Goal: Task Accomplishment & Management: Complete application form

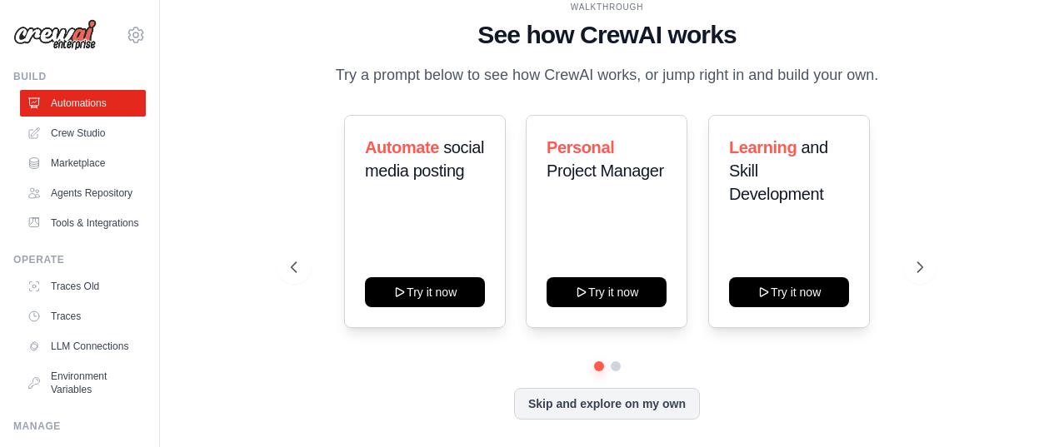
scroll to position [11, 0]
click at [85, 134] on link "Crew Studio" at bounding box center [85, 133] width 126 height 27
click at [91, 138] on link "Crew Studio" at bounding box center [85, 133] width 126 height 27
click at [80, 167] on link "Marketplace" at bounding box center [85, 163] width 126 height 27
click at [80, 202] on link "Agents Repository" at bounding box center [85, 193] width 126 height 27
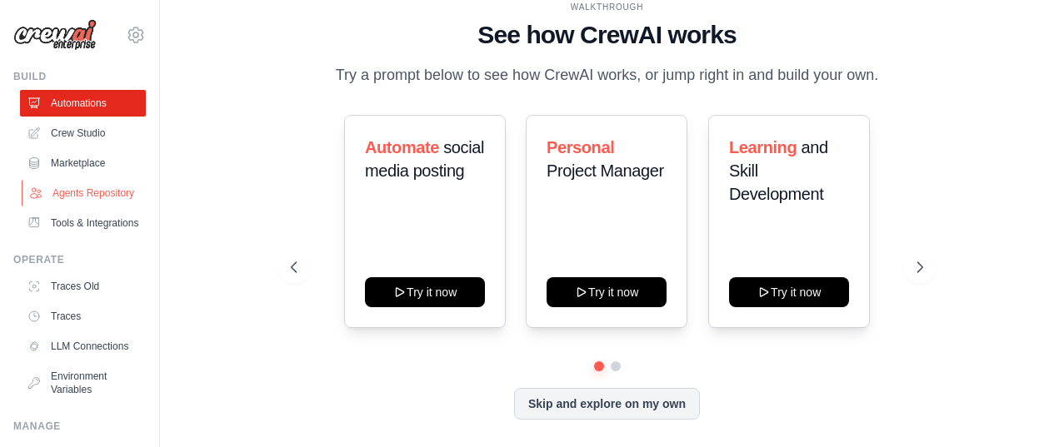
click at [79, 202] on link "Agents Repository" at bounding box center [85, 193] width 126 height 27
click at [919, 264] on icon at bounding box center [921, 267] width 17 height 17
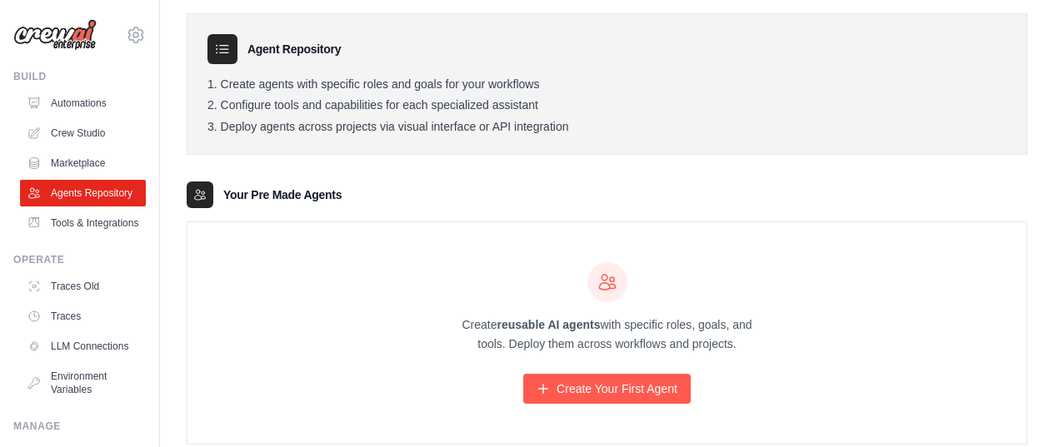
scroll to position [95, 0]
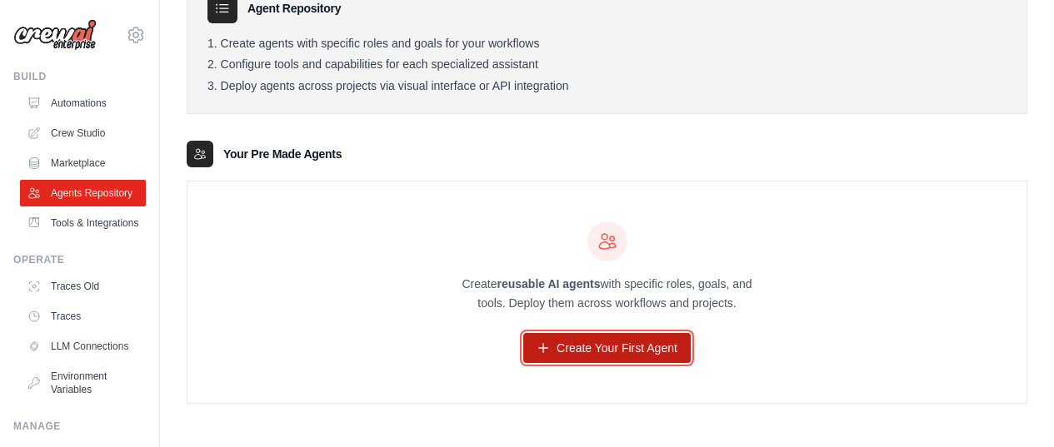
click at [561, 352] on link "Create Your First Agent" at bounding box center [606, 348] width 167 height 30
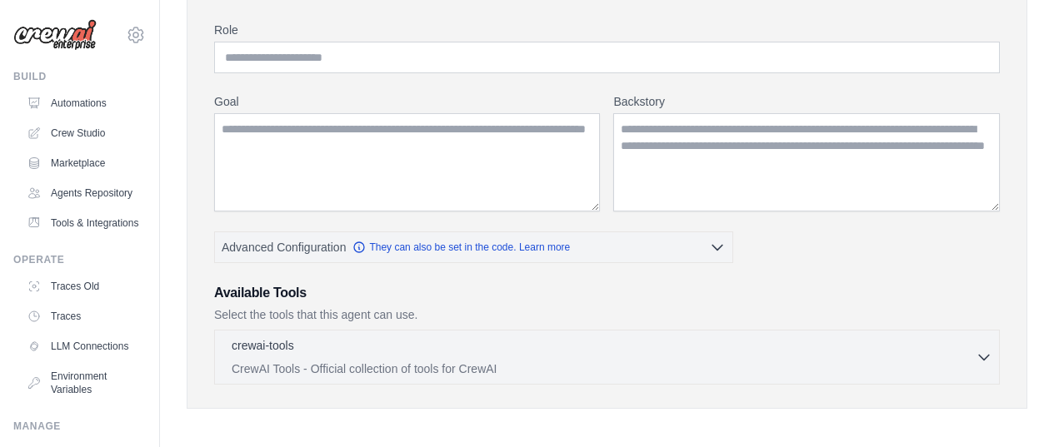
scroll to position [138, 0]
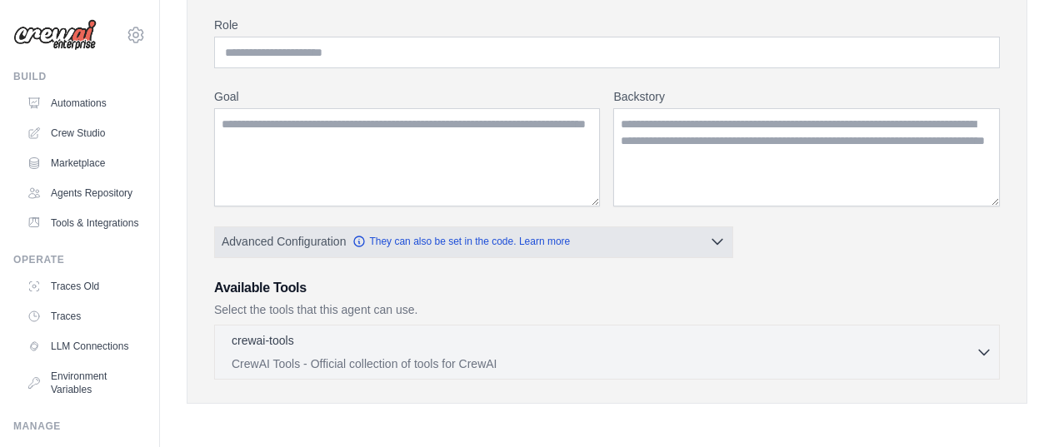
click at [310, 243] on span "Advanced Configuration" at bounding box center [284, 241] width 124 height 17
click at [722, 241] on icon "button" at bounding box center [717, 241] width 17 height 17
click at [712, 245] on icon "button" at bounding box center [717, 241] width 17 height 17
click at [606, 245] on button "Advanced Configuration They can also be set in the code. Learn more" at bounding box center [473, 242] width 517 height 30
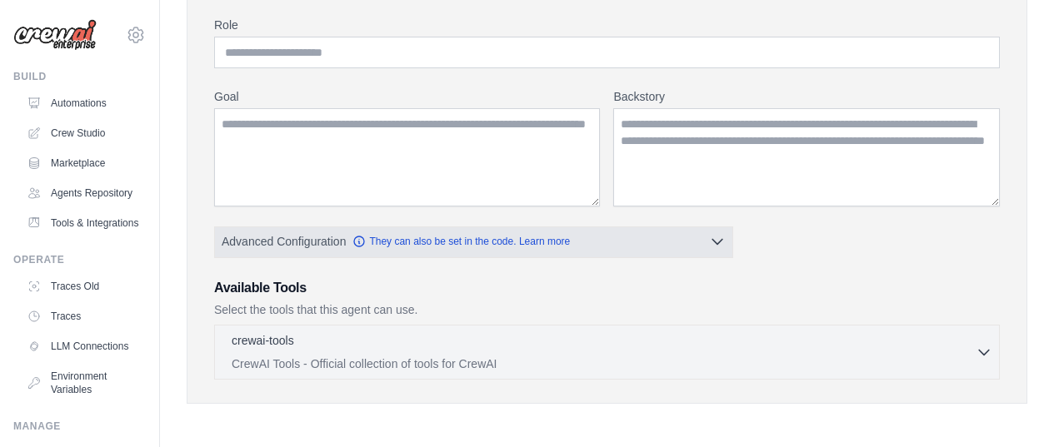
click at [606, 245] on button "Advanced Configuration They can also be set in the code. Learn more" at bounding box center [473, 242] width 517 height 30
click at [700, 242] on button "Advanced Configuration They can also be set in the code. Learn more" at bounding box center [473, 242] width 517 height 30
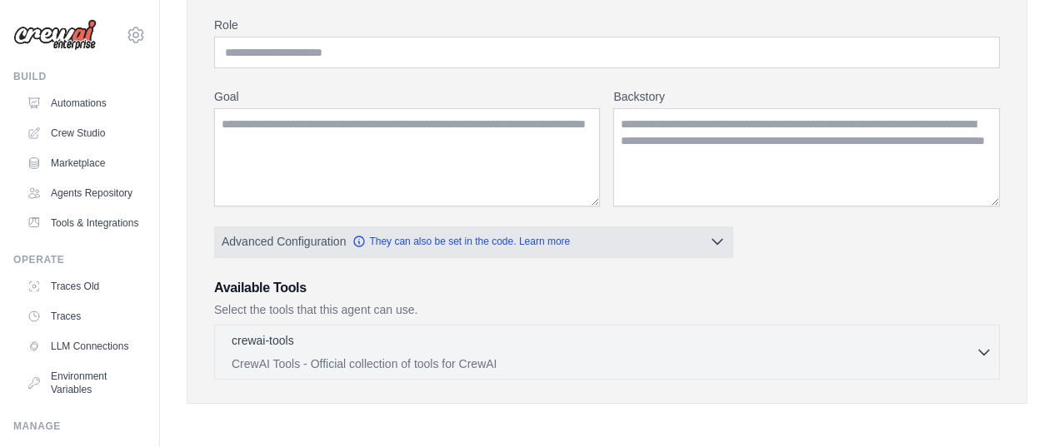
click at [700, 242] on button "Advanced Configuration They can also be set in the code. Learn more" at bounding box center [473, 242] width 517 height 30
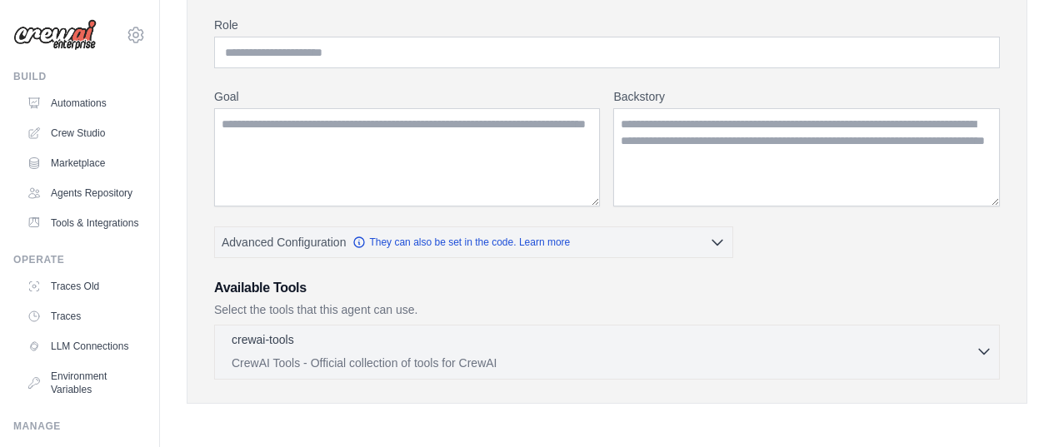
click at [604, 351] on div "crewai-tools 0 selected CrewAI Tools - Official collection of tools for CrewAI" at bounding box center [604, 352] width 744 height 40
click at [604, 351] on div "crewai-tools 0 selected" at bounding box center [604, 342] width 744 height 20
click at [979, 354] on icon "button" at bounding box center [983, 351] width 17 height 17
click at [980, 353] on icon "button" at bounding box center [983, 351] width 17 height 17
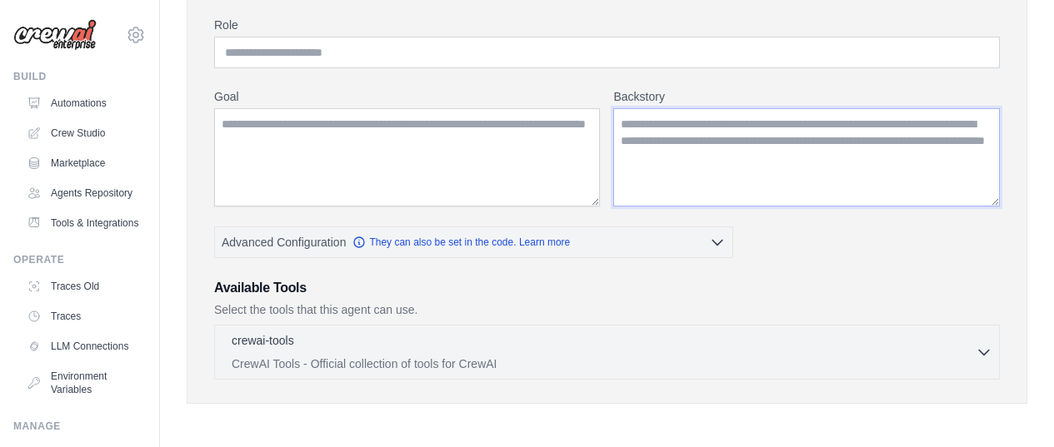
click at [703, 148] on textarea "Backstory" at bounding box center [806, 157] width 386 height 98
click at [705, 149] on textarea "Backstory" at bounding box center [806, 157] width 386 height 98
click at [707, 151] on textarea "Backstory" at bounding box center [806, 157] width 386 height 98
click at [421, 163] on textarea "Goal" at bounding box center [407, 157] width 386 height 98
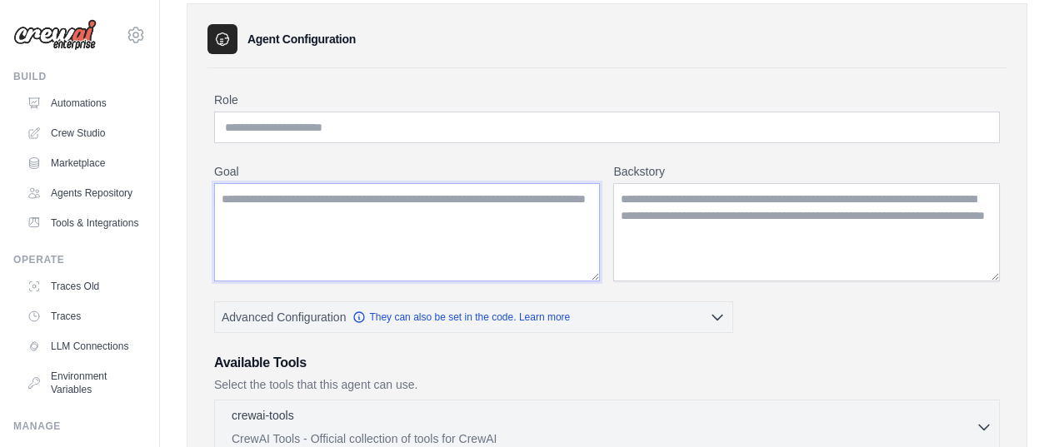
scroll to position [23, 0]
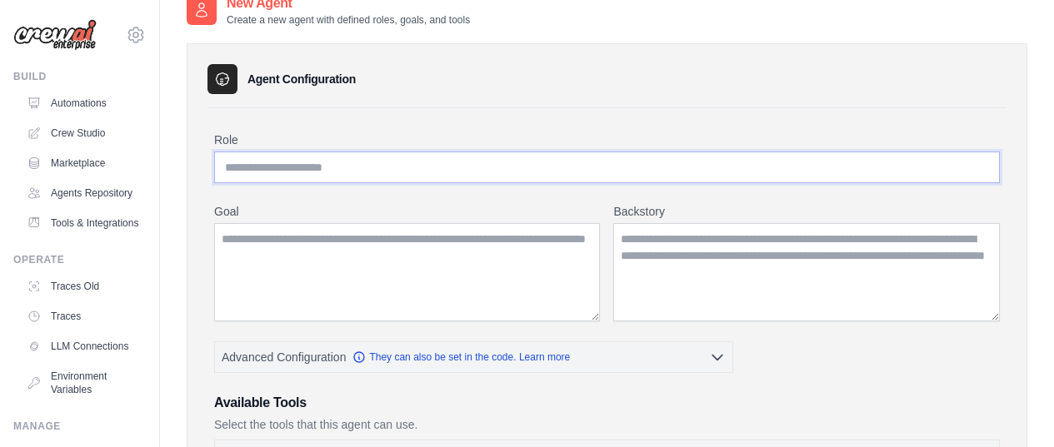
click at [427, 177] on input "Role" at bounding box center [606, 168] width 785 height 32
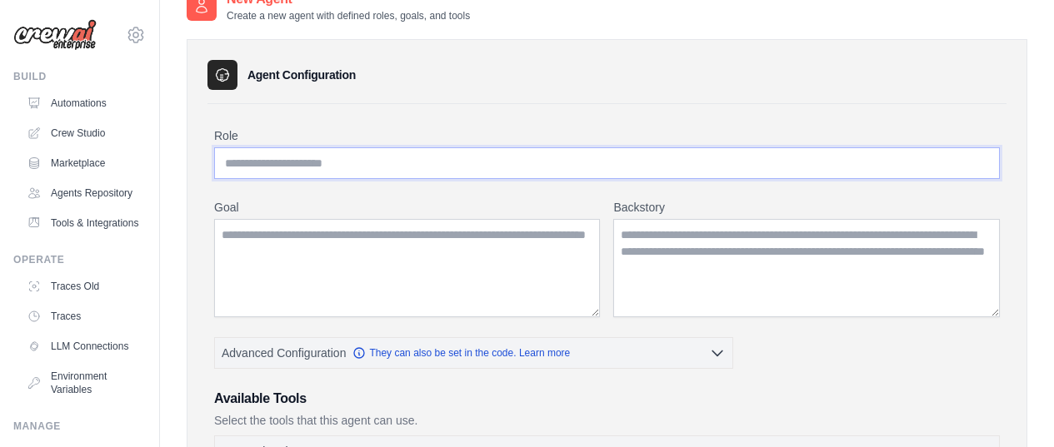
scroll to position [32, 0]
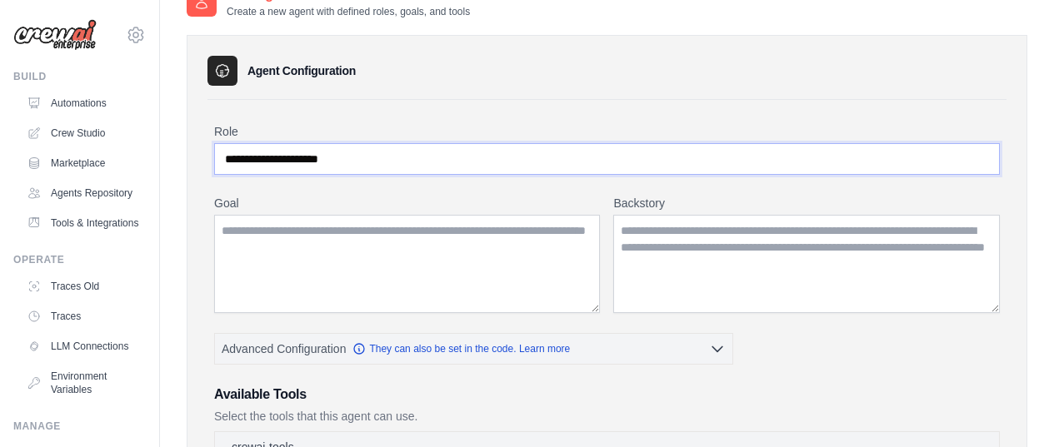
type input "**********"
click at [453, 254] on textarea "Goal" at bounding box center [407, 264] width 386 height 98
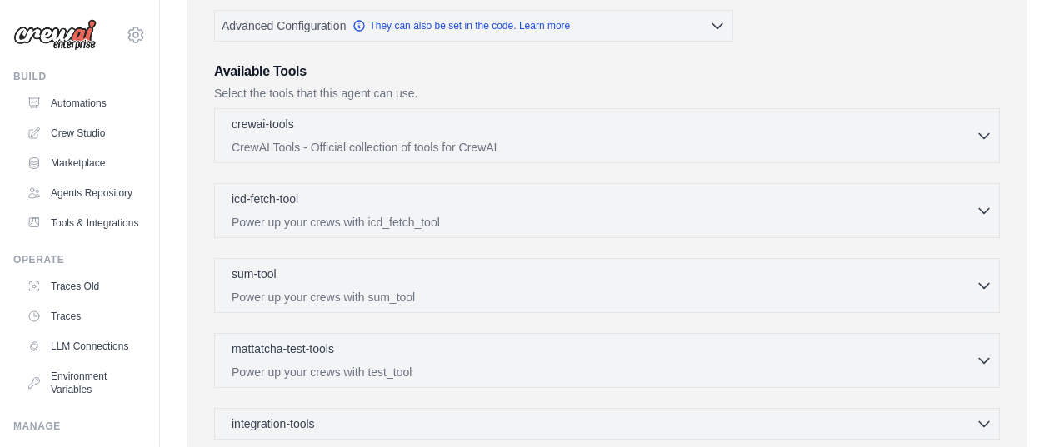
scroll to position [346, 0]
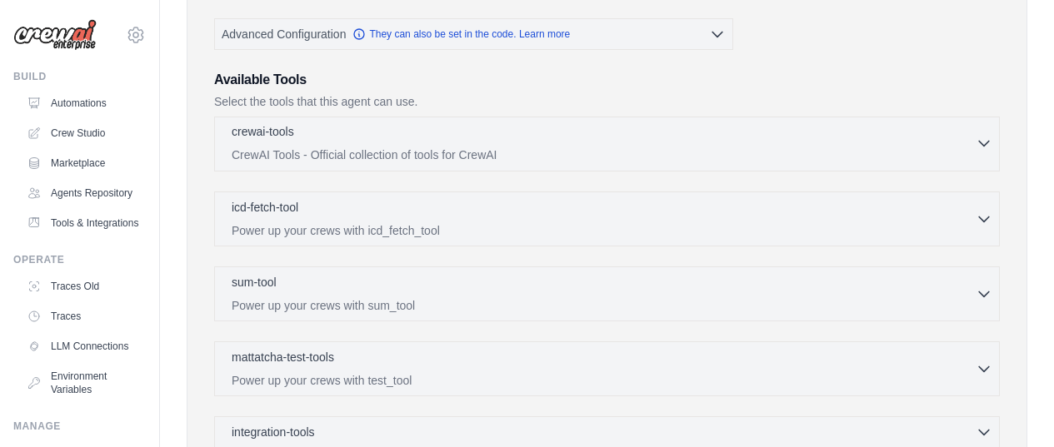
click at [740, 143] on div "crewai-tools 0 selected CrewAI Tools - Official collection of tools for CrewAI" at bounding box center [604, 143] width 744 height 40
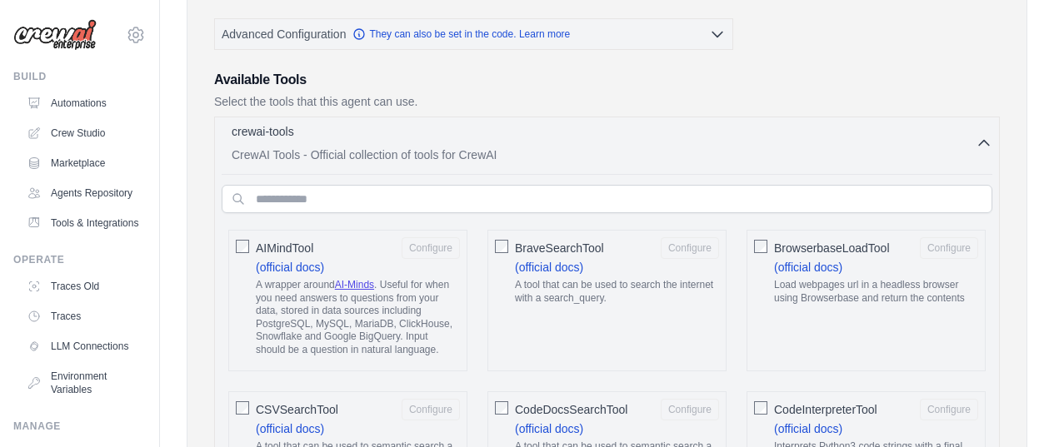
click at [740, 143] on div "crewai-tools 0 selected CrewAI Tools - Official collection of tools for CrewAI" at bounding box center [604, 143] width 744 height 40
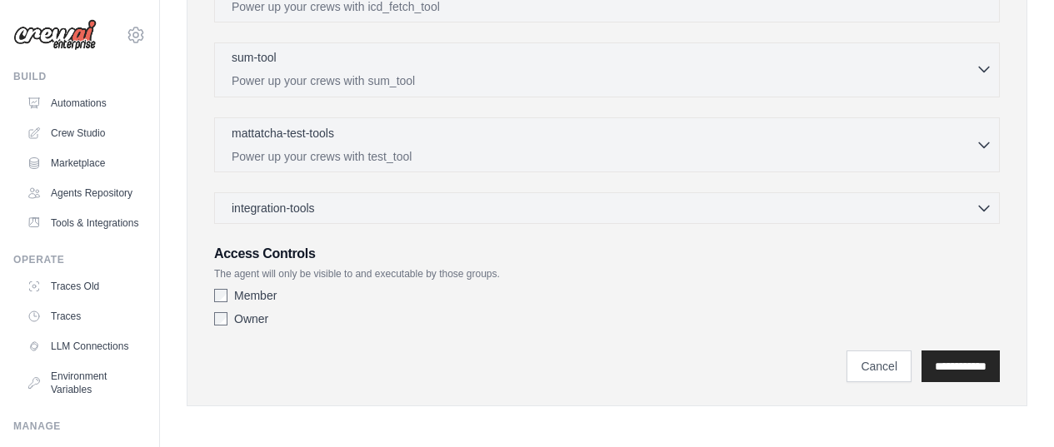
scroll to position [573, 0]
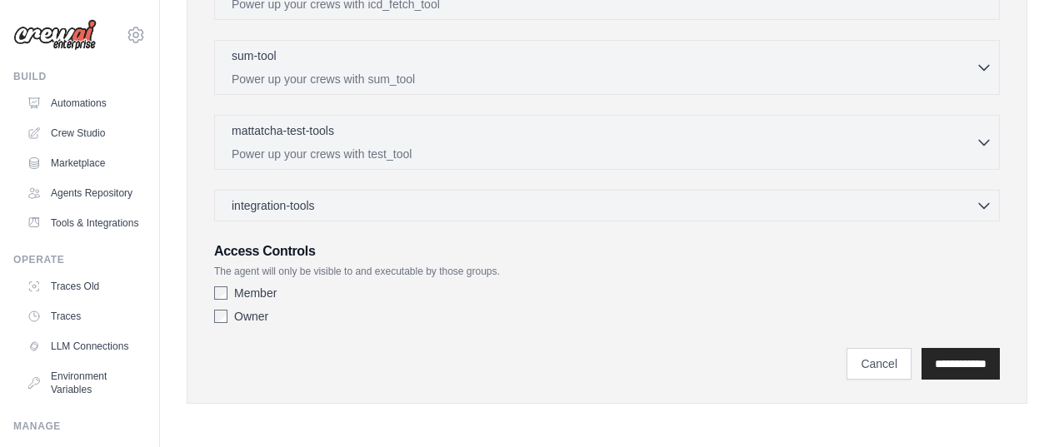
click at [252, 289] on label "Member" at bounding box center [255, 293] width 42 height 17
click at [252, 317] on label "Owner" at bounding box center [251, 316] width 34 height 17
click at [962, 366] on input "**********" at bounding box center [960, 364] width 78 height 32
click at [971, 365] on input "**********" at bounding box center [960, 364] width 78 height 32
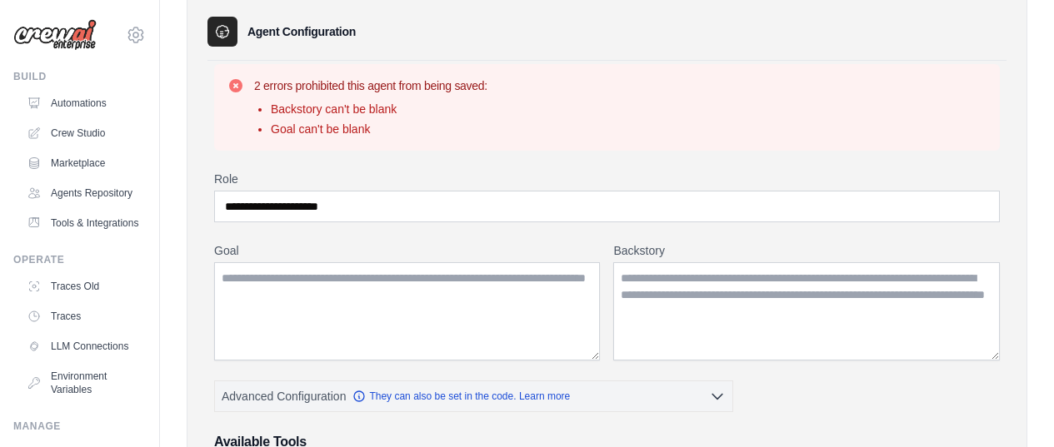
scroll to position [72, 0]
click at [521, 303] on textarea "Goal" at bounding box center [407, 311] width 386 height 98
type textarea "*"
drag, startPoint x: 395, startPoint y: 199, endPoint x: 151, endPoint y: 193, distance: 244.1
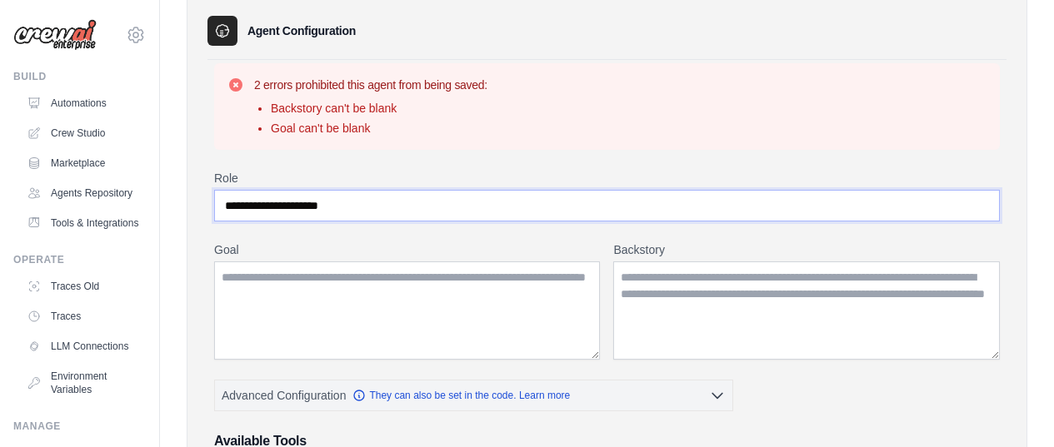
type input "*"
type input "**********"
click at [321, 280] on textarea "Goal" at bounding box center [407, 311] width 386 height 98
paste textarea "*"
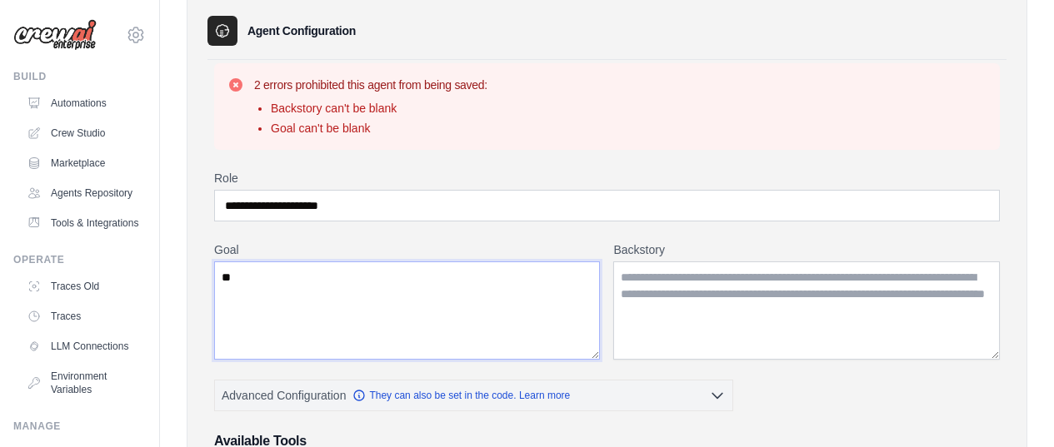
type textarea "*"
drag, startPoint x: 378, startPoint y: 281, endPoint x: 168, endPoint y: 281, distance: 209.9
type textarea "**********"
click at [700, 296] on textarea "Backstory" at bounding box center [806, 311] width 386 height 98
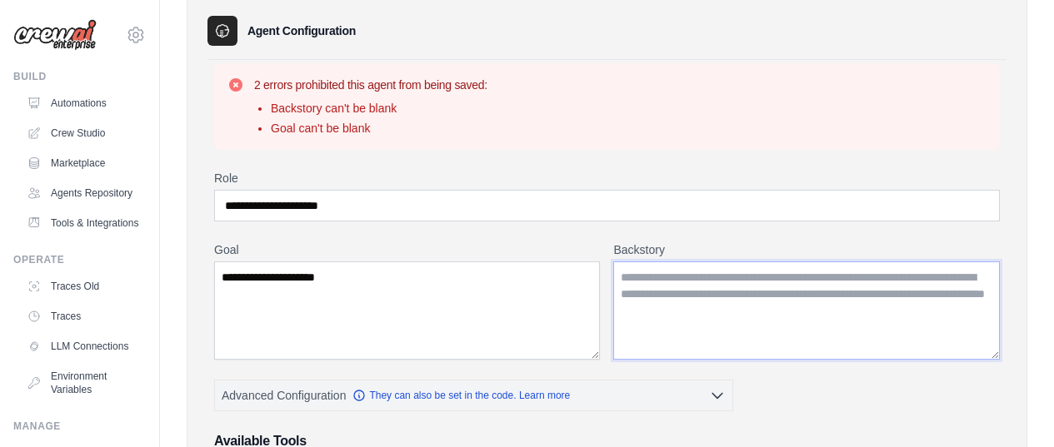
paste textarea "**********"
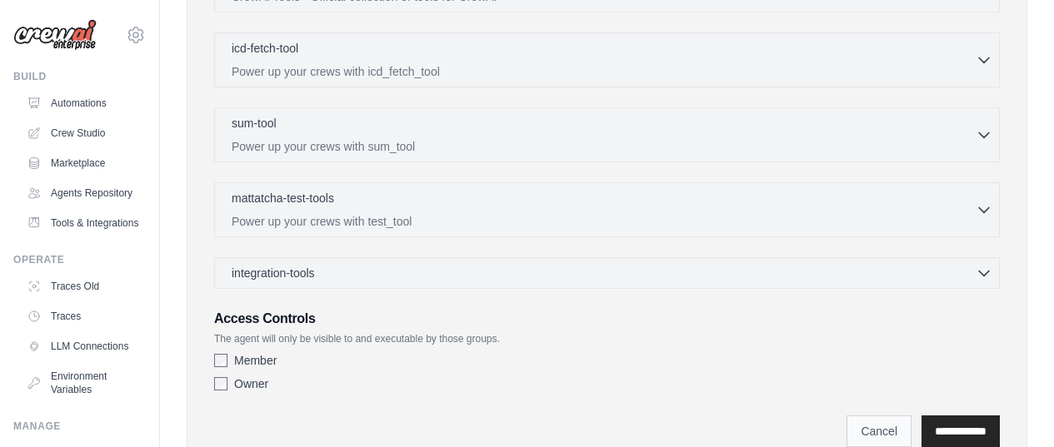
scroll to position [660, 0]
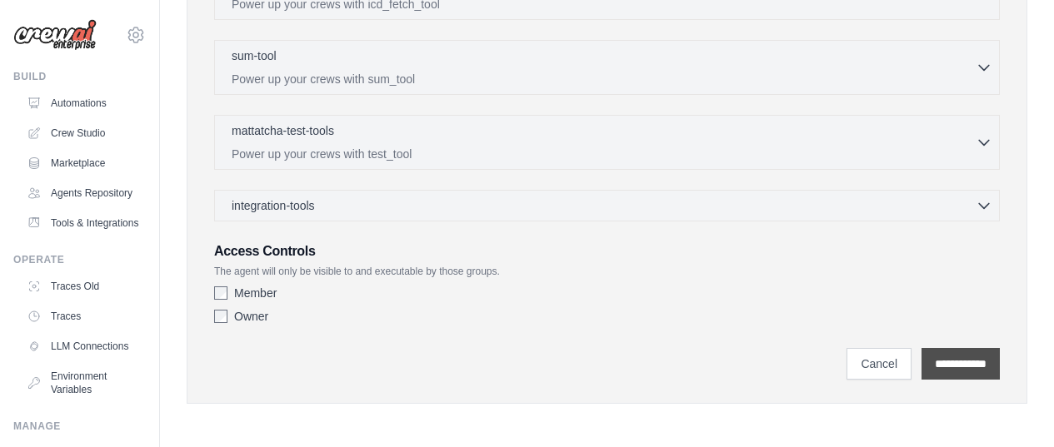
type textarea "**********"
click at [923, 359] on input "**********" at bounding box center [960, 364] width 78 height 32
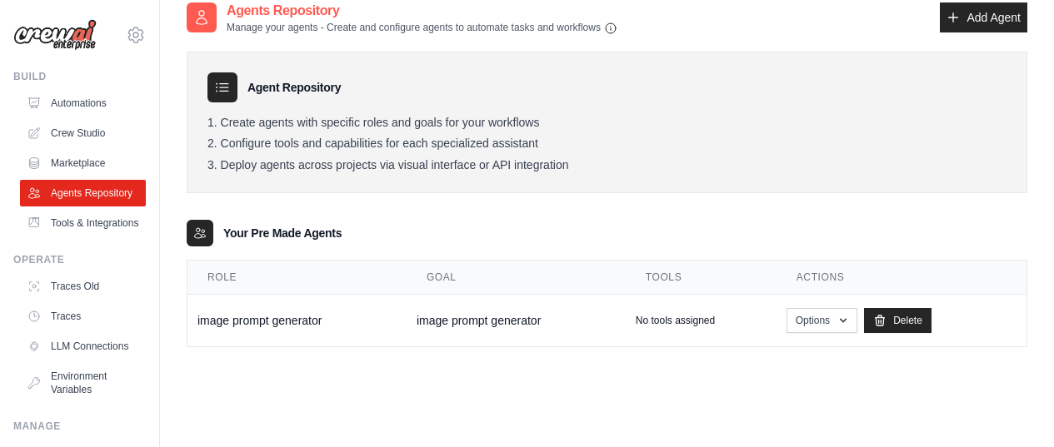
scroll to position [90, 0]
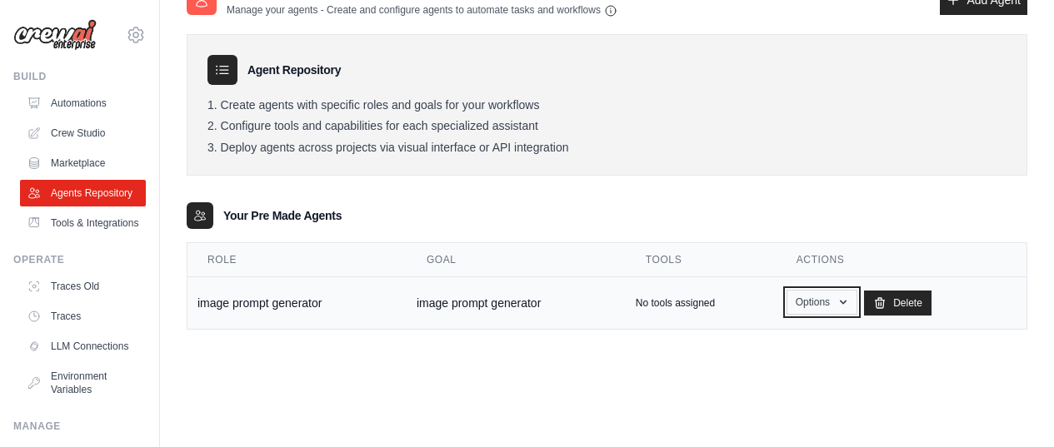
click at [850, 304] on icon "button" at bounding box center [842, 302] width 13 height 13
click at [815, 339] on link "Show" at bounding box center [797, 341] width 120 height 30
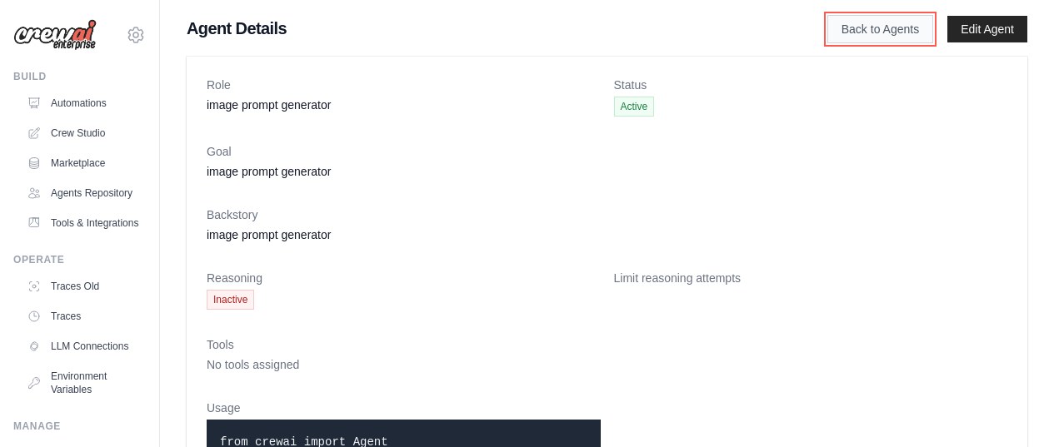
click at [882, 40] on link "Back to Agents" at bounding box center [880, 29] width 106 height 28
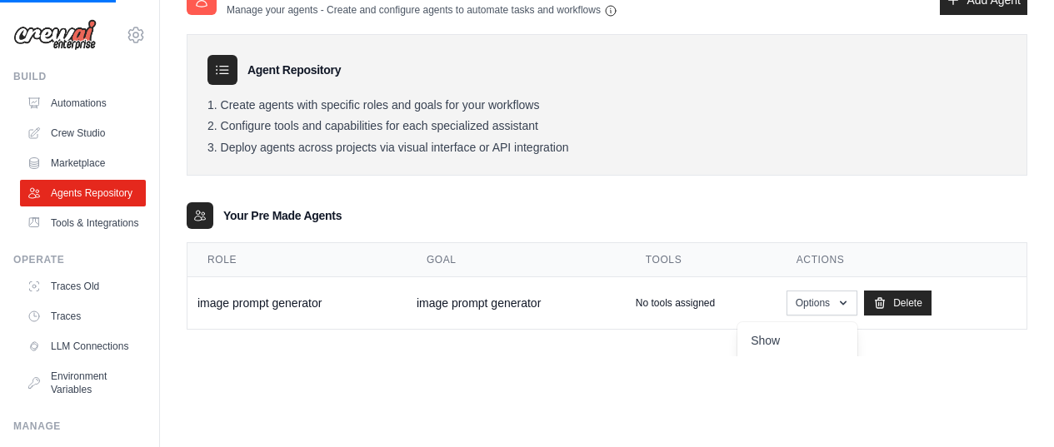
scroll to position [33, 0]
click at [831, 298] on button "Options" at bounding box center [821, 302] width 71 height 25
click at [716, 198] on div "Agent Repository Create agents with specific roles and goals for your workflows…" at bounding box center [607, 173] width 840 height 313
click at [60, 237] on link "Tools & Integrations" at bounding box center [85, 223] width 126 height 27
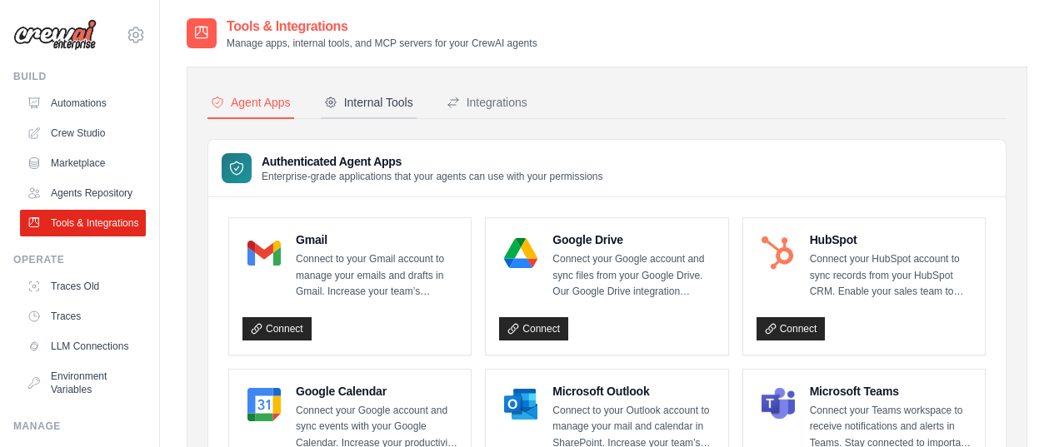
click at [397, 103] on div "Internal Tools" at bounding box center [368, 102] width 89 height 17
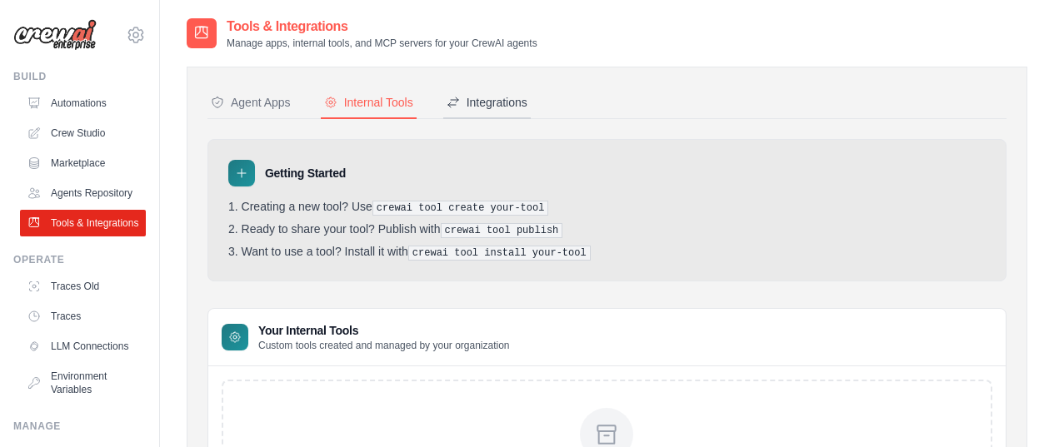
click at [520, 102] on div "Integrations" at bounding box center [486, 102] width 81 height 17
